Goal: Information Seeking & Learning: Learn about a topic

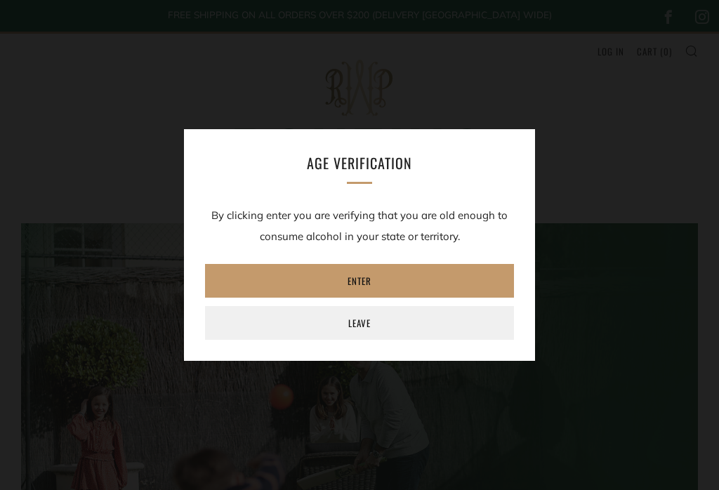
click at [454, 275] on link "Enter" at bounding box center [359, 281] width 309 height 34
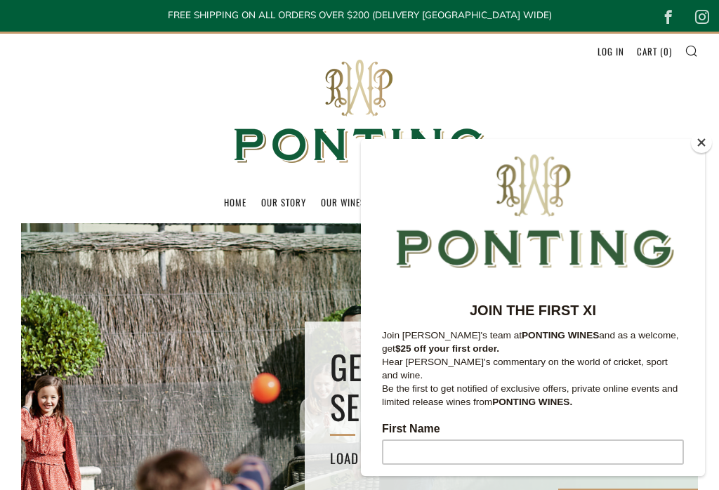
click at [708, 142] on button "Close" at bounding box center [701, 142] width 21 height 21
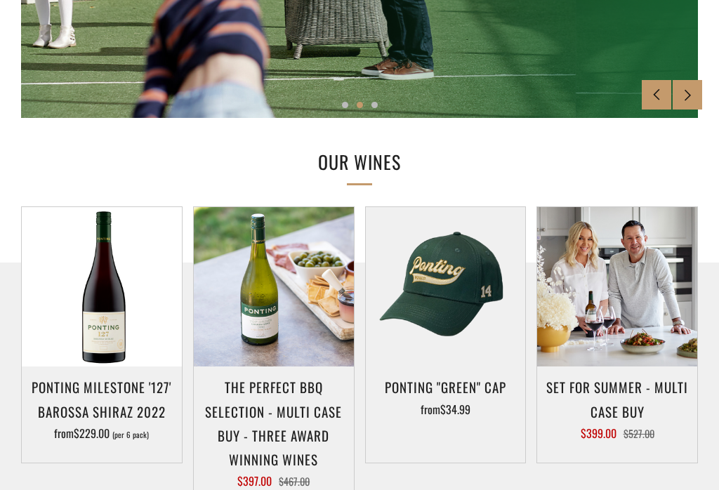
scroll to position [555, 0]
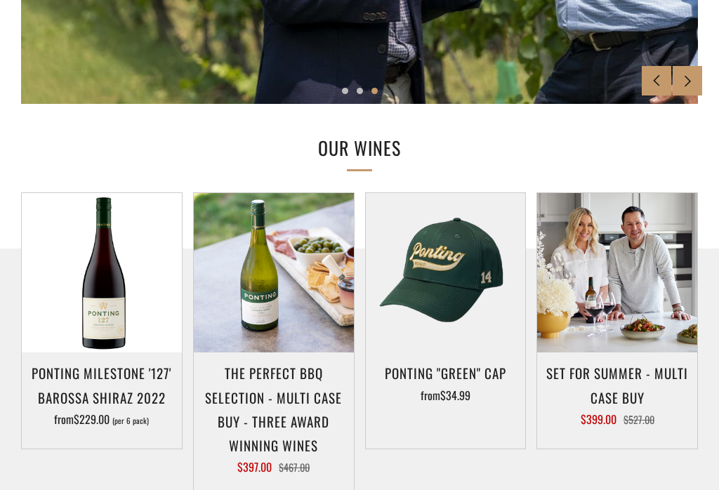
click at [117, 317] on img at bounding box center [102, 273] width 160 height 160
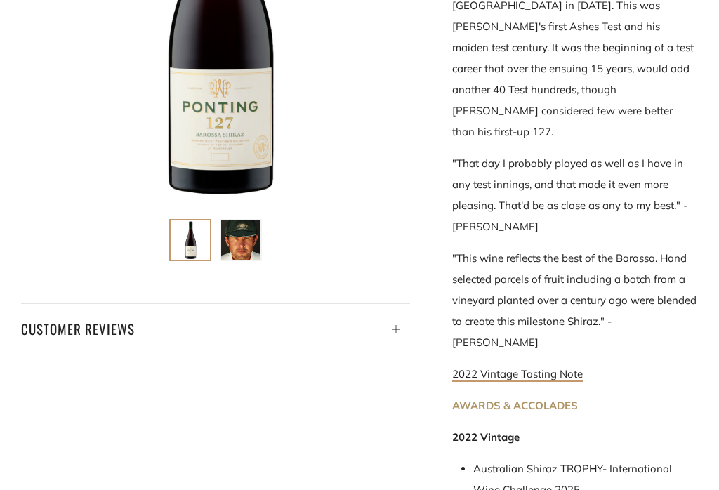
scroll to position [432, 0]
click at [582, 395] on p "AWARDS & ACCOLADES" at bounding box center [575, 405] width 246 height 21
click at [588, 363] on p "2022 Vintage Tasting Note" at bounding box center [575, 373] width 246 height 21
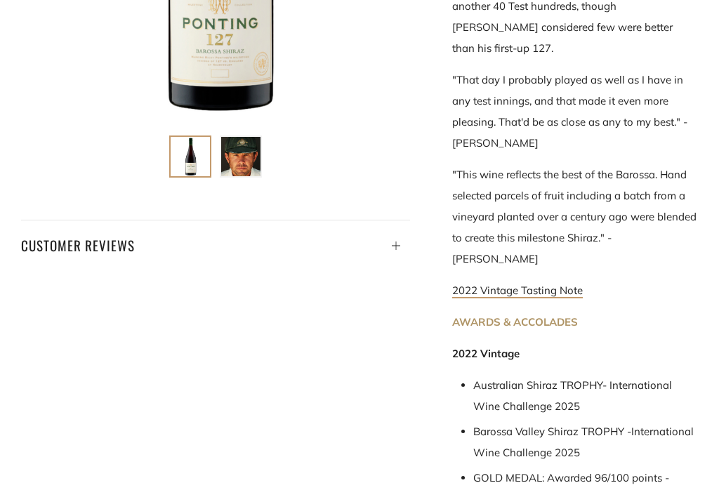
scroll to position [518, 0]
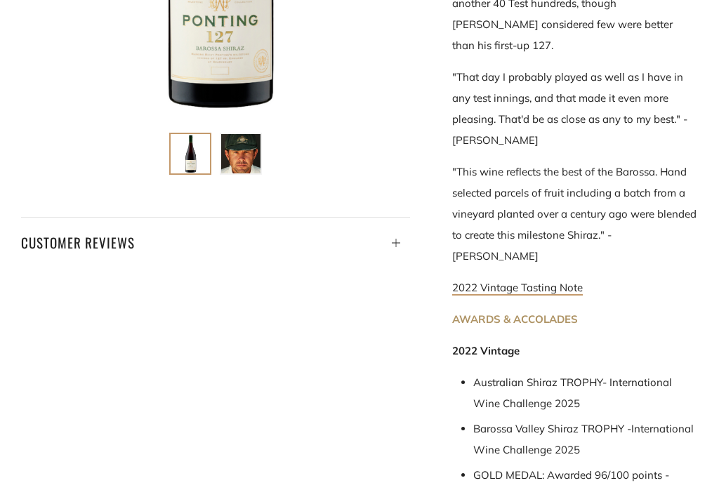
click at [552, 281] on link "2022 Vintage Tasting Note" at bounding box center [517, 288] width 131 height 15
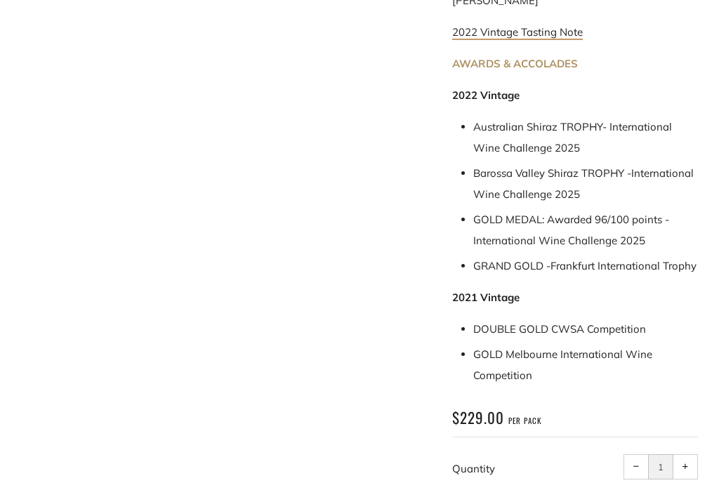
scroll to position [774, 0]
click at [693, 319] on li "DOUBLE GOLD CWSA Competition" at bounding box center [585, 329] width 225 height 21
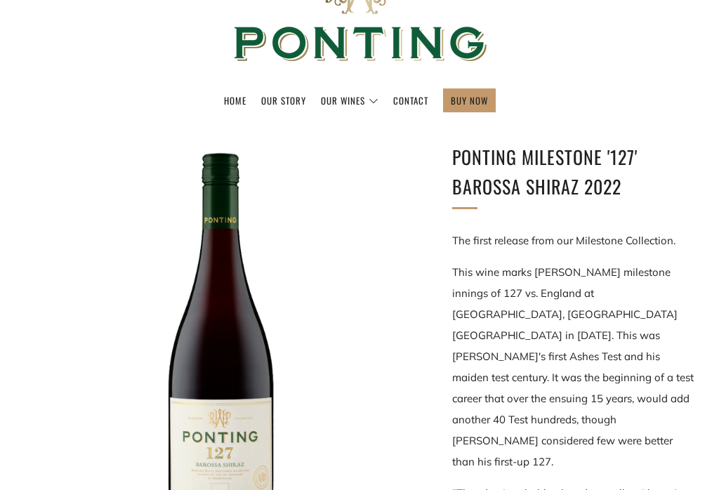
scroll to position [0, 0]
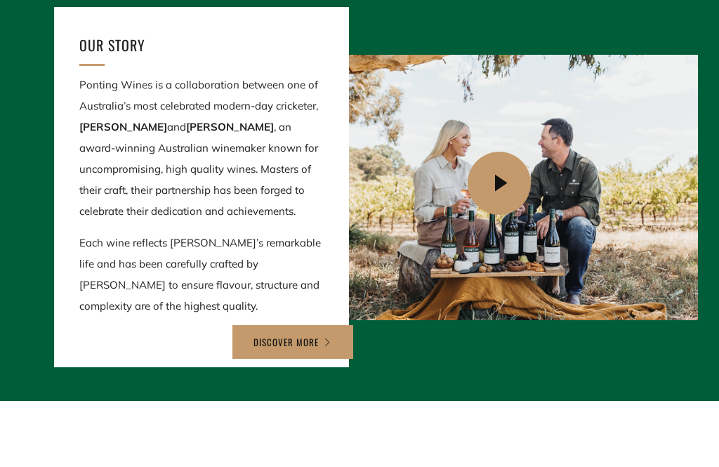
scroll to position [1516, 0]
click at [201, 126] on strong "[PERSON_NAME]" at bounding box center [230, 126] width 88 height 13
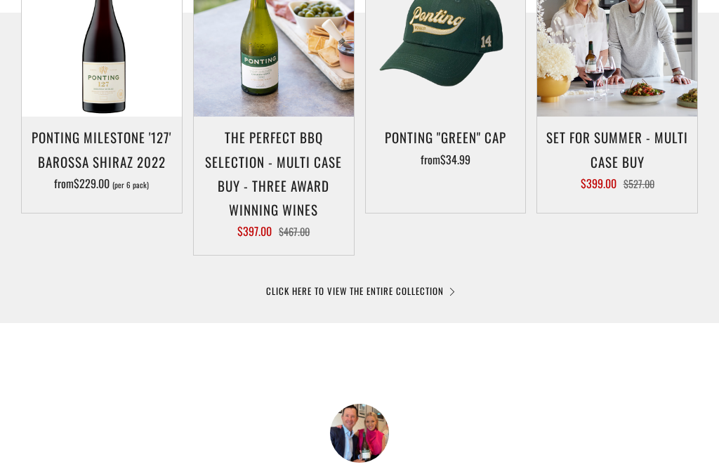
scroll to position [767, 0]
